Goal: Find specific page/section

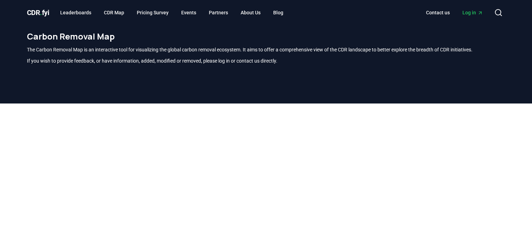
scroll to position [70, 0]
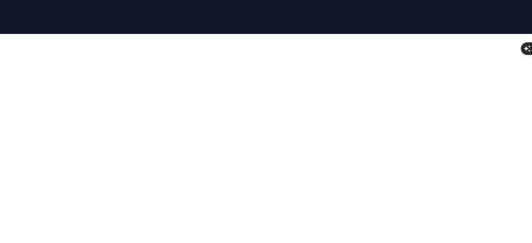
click at [531, 106] on div at bounding box center [266, 155] width 532 height 243
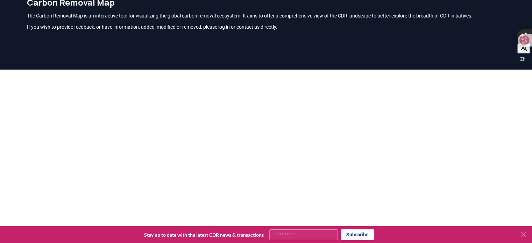
scroll to position [101, 0]
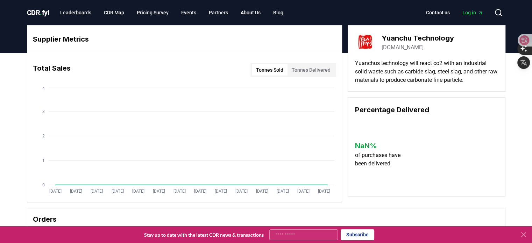
click at [395, 48] on link "[DOMAIN_NAME]" at bounding box center [403, 47] width 42 height 8
